Goal: Information Seeking & Learning: Learn about a topic

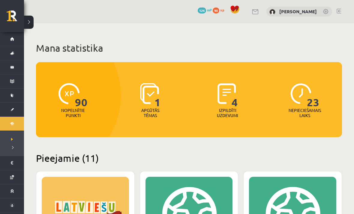
scroll to position [933, 0]
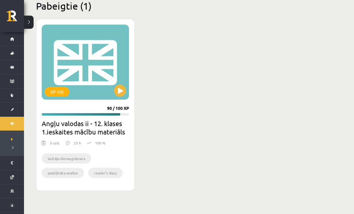
click at [123, 97] on button at bounding box center [120, 91] width 12 height 12
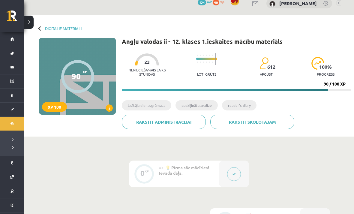
scroll to position [65, 0]
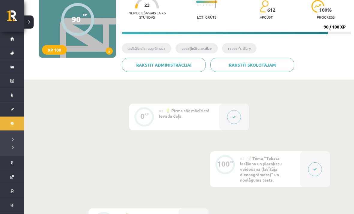
click at [267, 166] on span "📝 Tēma "Teksta lasīšana un pierakstu veidošana (lasītāja dienasgrāmata)" un nos…" at bounding box center [261, 169] width 42 height 27
click at [232, 123] on button at bounding box center [234, 117] width 14 height 14
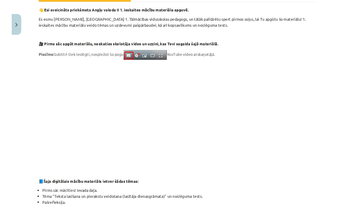
scroll to position [65, 0]
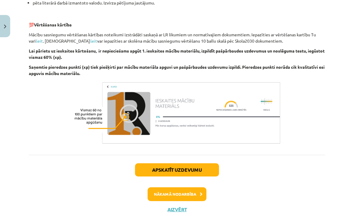
click at [200, 197] on button "Nākamā nodarbība" at bounding box center [177, 194] width 59 height 14
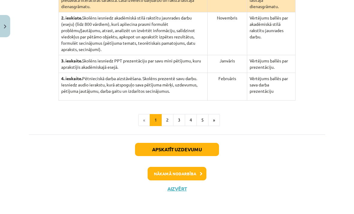
scroll to position [179, 0]
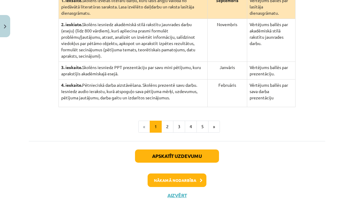
click at [197, 187] on button "Nākamā nodarbība" at bounding box center [177, 180] width 59 height 14
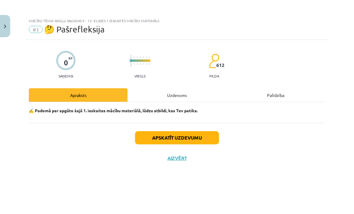
scroll to position [0, 0]
click at [205, 140] on button "Apskatīt uzdevumu" at bounding box center [177, 137] width 84 height 13
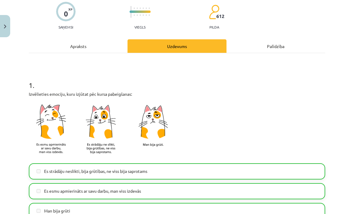
scroll to position [43, 0]
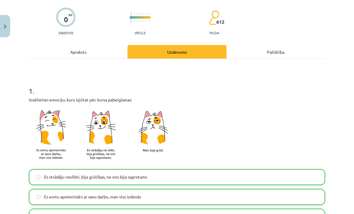
click at [108, 45] on div "Apraksts" at bounding box center [78, 51] width 99 height 13
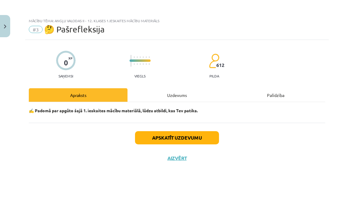
scroll to position [0, 0]
click at [180, 159] on button "Aizvērt" at bounding box center [177, 158] width 23 height 6
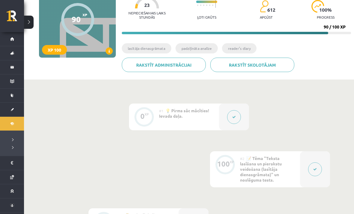
click at [262, 165] on span "📝 Tēma "Teksta lasīšana un pierakstu veidošana (lasītāja dienasgrāmata)" un nos…" at bounding box center [261, 168] width 42 height 27
click at [314, 169] on icon at bounding box center [315, 169] width 4 height 4
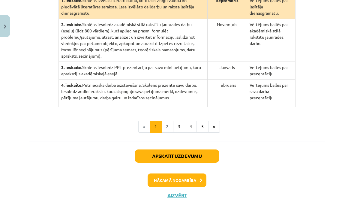
click at [216, 133] on button "»" at bounding box center [214, 127] width 12 height 12
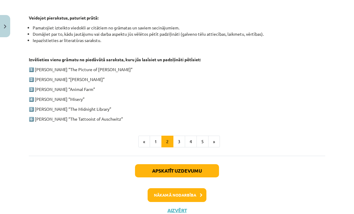
scroll to position [302, 0]
click at [177, 137] on button "3" at bounding box center [179, 142] width 12 height 12
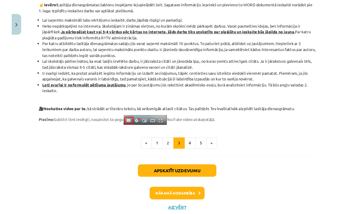
scroll to position [65, 0]
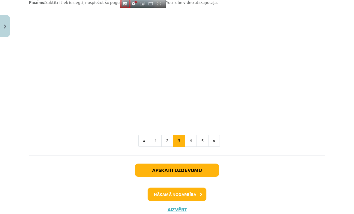
click at [194, 142] on button "4" at bounding box center [191, 141] width 12 height 12
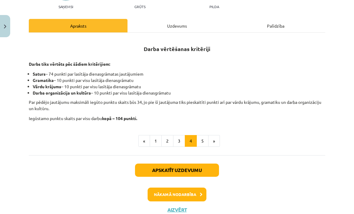
click at [204, 144] on button "5" at bounding box center [202, 141] width 12 height 12
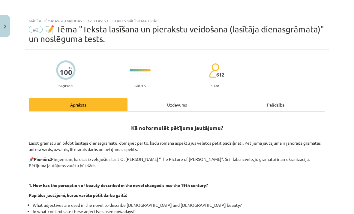
scroll to position [0, 0]
click at [3, 29] on button "Close" at bounding box center [5, 26] width 10 height 22
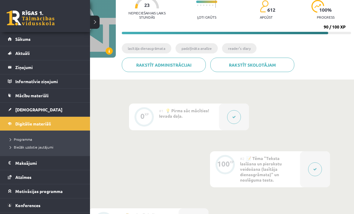
click at [15, 120] on link "Digitālie materiāli" at bounding box center [45, 124] width 75 height 14
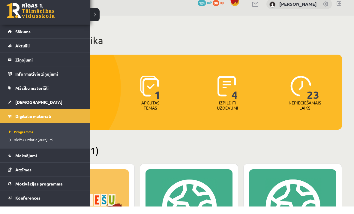
scroll to position [7, 0]
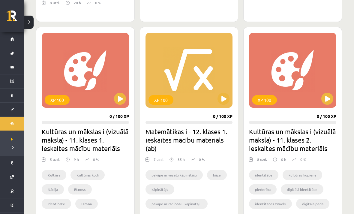
scroll to position [298, 0]
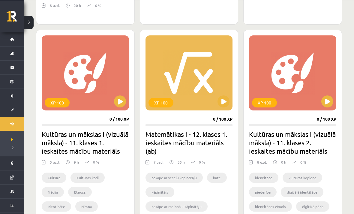
click at [119, 102] on button at bounding box center [120, 101] width 12 height 12
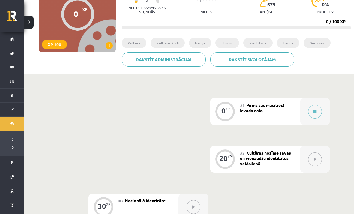
scroll to position [86, 0]
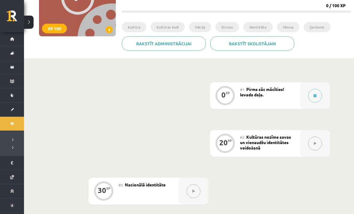
click at [324, 101] on div at bounding box center [315, 95] width 30 height 27
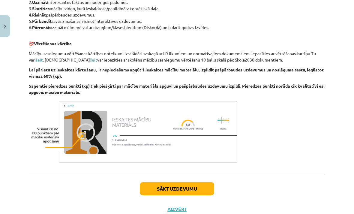
scroll to position [313, 0]
click at [202, 185] on button "Sākt uzdevumu" at bounding box center [177, 188] width 74 height 13
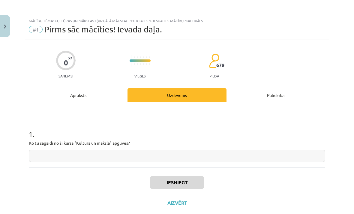
click at [248, 157] on input "text" at bounding box center [177, 156] width 296 height 12
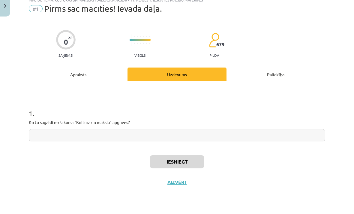
scroll to position [128, 0]
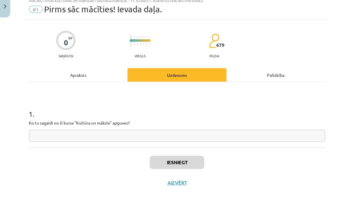
click at [181, 200] on button "Aizvērt" at bounding box center [177, 203] width 23 height 6
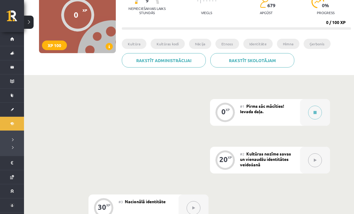
scroll to position [69, 0]
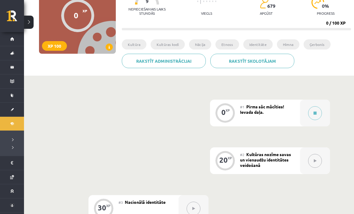
click at [317, 112] on button at bounding box center [315, 113] width 14 height 14
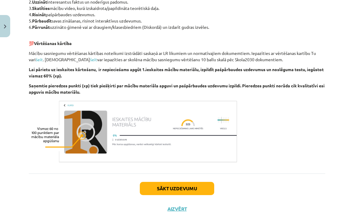
scroll to position [313, 0]
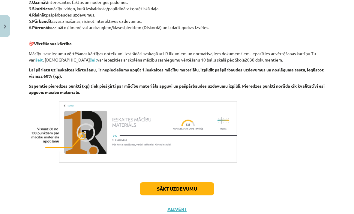
click at [205, 185] on button "Sākt uzdevumu" at bounding box center [177, 188] width 74 height 13
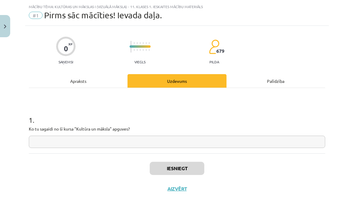
scroll to position [0, 0]
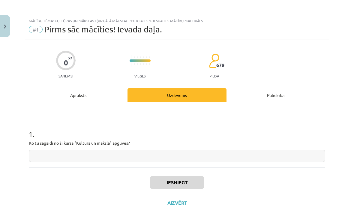
click at [224, 162] on input "text" at bounding box center [177, 156] width 296 height 12
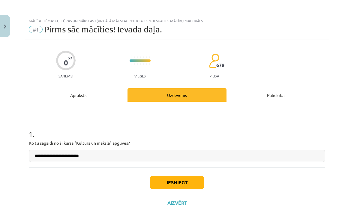
type input "**********"
click at [161, 182] on button "Iesniegt" at bounding box center [177, 182] width 55 height 13
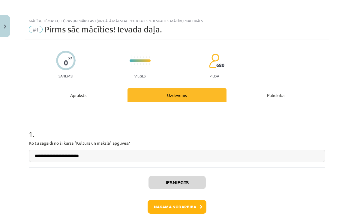
click at [187, 204] on button "Nākamā nodarbība" at bounding box center [177, 207] width 59 height 14
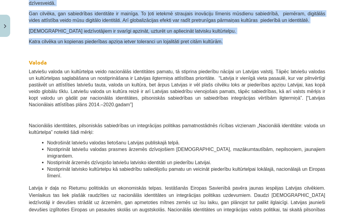
scroll to position [199, 0]
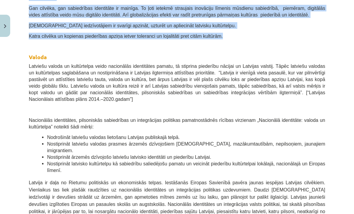
click at [133, 43] on h2 "Valoda" at bounding box center [177, 52] width 296 height 18
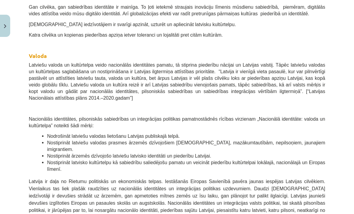
scroll to position [136, 0]
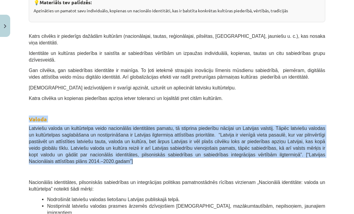
copy div "Valoda Latviešu valoda un kultūrtelpa veido nacionālās identitātes pamatu, tā s…"
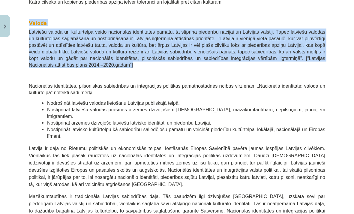
scroll to position [234, 0]
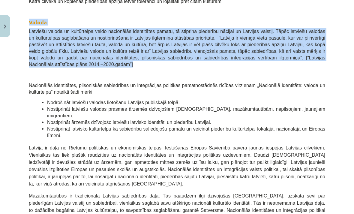
click at [18, 104] on div "Mācību tēma: Kultūras un mākslas i (vizuālā māksla) - 11. klases 1. ieskaites m…" at bounding box center [177, 107] width 354 height 214
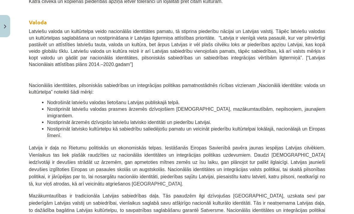
click at [37, 83] on span "Nacionālās identitātes, pilsoniskās sabiedrības un integrācijas politikas pamat…" at bounding box center [177, 89] width 296 height 12
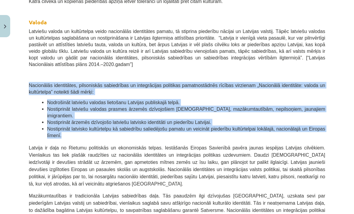
copy div "Nacionālās identitātes, pilsoniskās sabiedrības un integrācijas politikas pamat…"
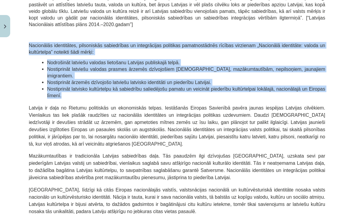
scroll to position [275, 0]
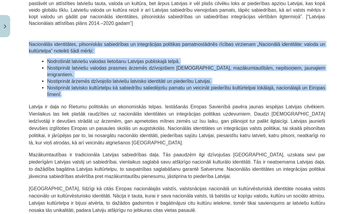
click at [210, 104] on span "Latvija ir daļa no Rietumu politiskās un ekonomiskās telpas. Iestāšanās Eiropas…" at bounding box center [177, 124] width 296 height 41
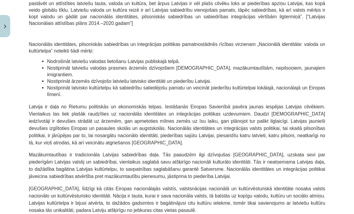
scroll to position [99, 0]
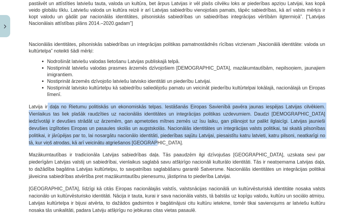
copy span "Latvija ir daļa no Rietumu politiskās un ekonomiskās telpas. Iestāšanās Eiropas…"
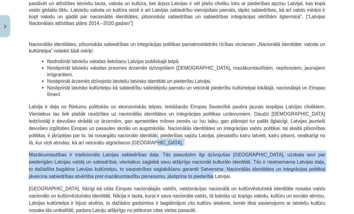
copy div "Loremip do sita co Adipisc elitseddoe te incididuntu labore. Etdolorema Aliquae…"
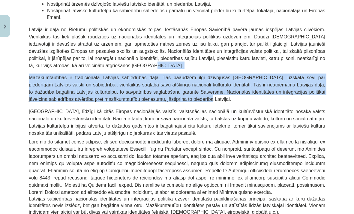
scroll to position [353, 0]
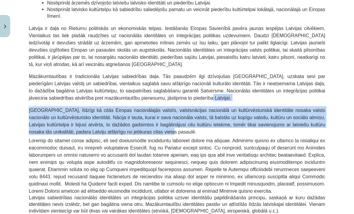
copy div "Loremipsumdolor si ametconsecte Adipisci elitseddoei temp. Inc utlabore etdo ma…"
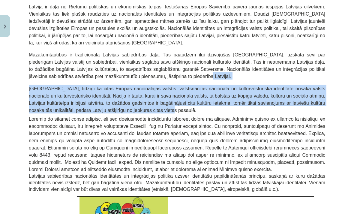
scroll to position [414, 0]
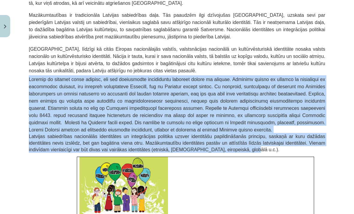
copy div "Loremip do sitamet conse adipisc, eli sed doeiusmodte incididuntu laboreet dolo…"
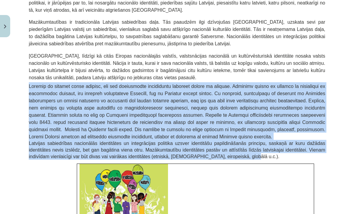
scroll to position [407, 0]
